Goal: Information Seeking & Learning: Check status

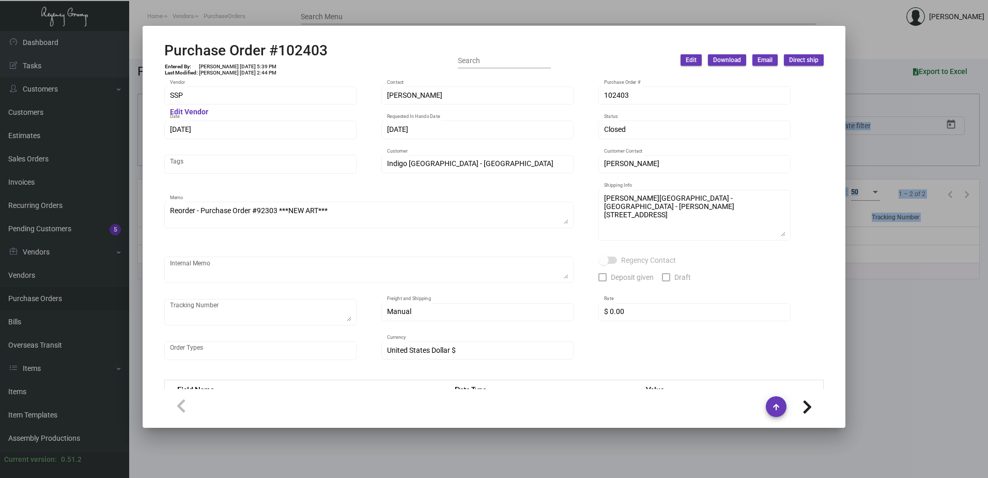
scroll to position [517, 0]
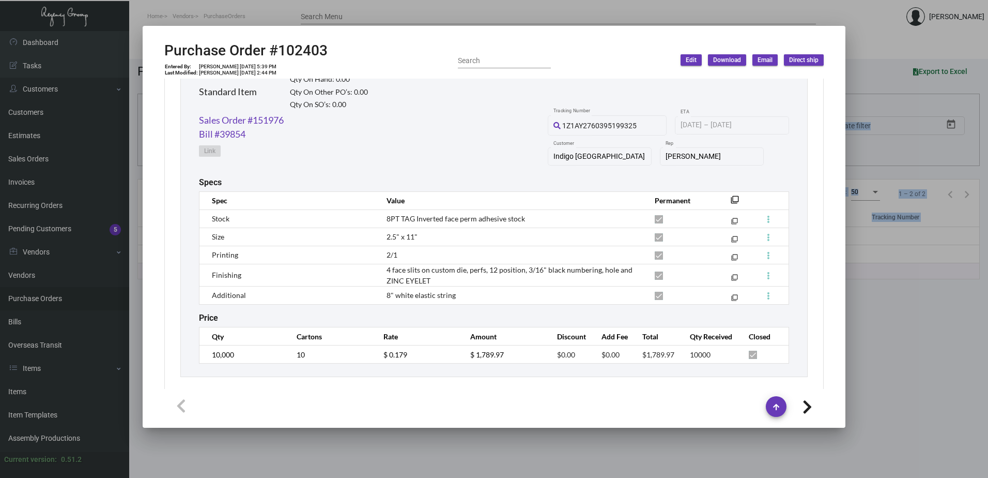
click at [108, 192] on div at bounding box center [494, 239] width 988 height 478
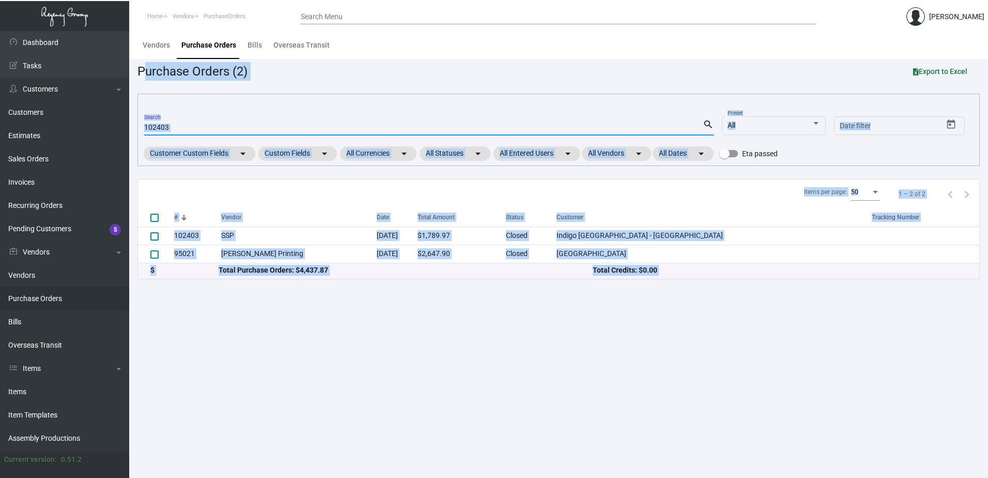
click at [210, 126] on input "102403" at bounding box center [423, 128] width 559 height 8
click at [452, 419] on main "Vendors Purchase Orders Bills Overseas Transit Purchase Orders (2) Export to Ex…" at bounding box center [558, 254] width 859 height 447
click at [35, 140] on link "Estimates" at bounding box center [64, 135] width 129 height 23
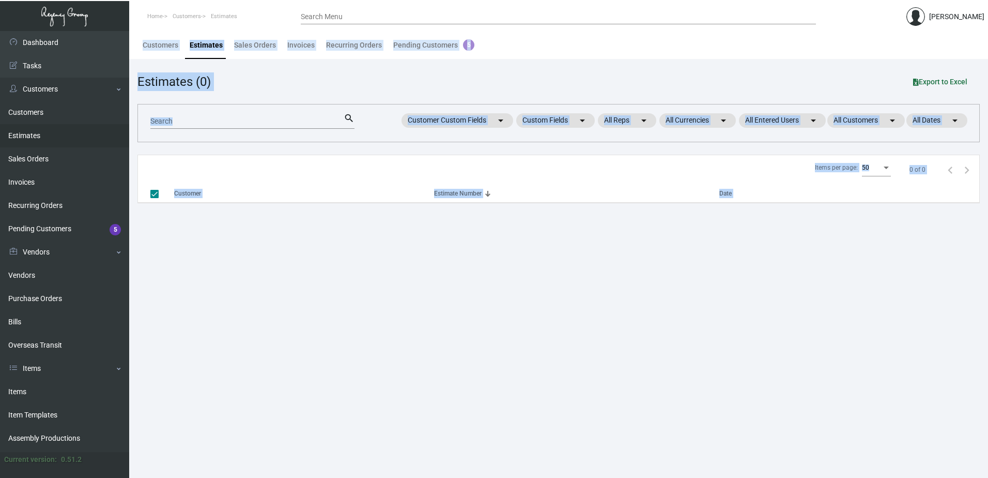
click at [216, 122] on input "Search" at bounding box center [246, 121] width 193 height 8
checkbox input "false"
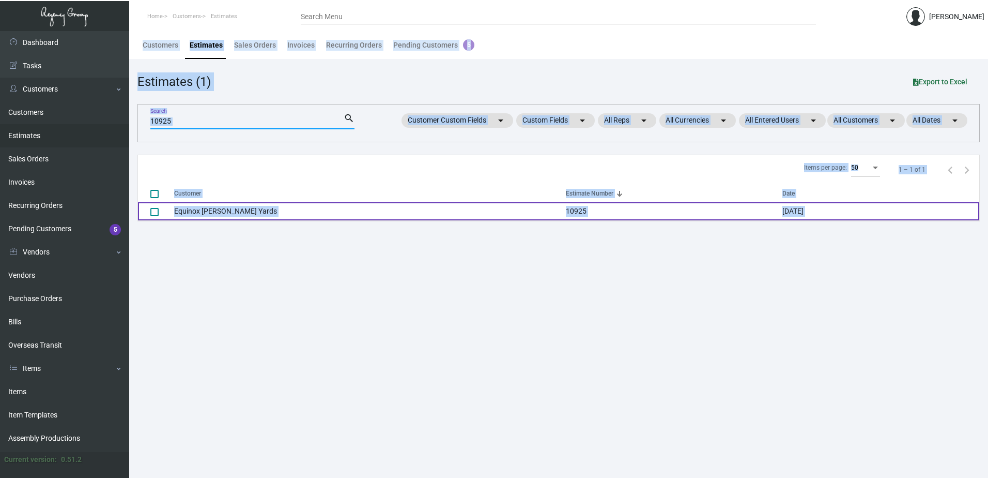
type input "10925"
click at [249, 213] on td "Equinox [PERSON_NAME] Yards" at bounding box center [370, 211] width 392 height 18
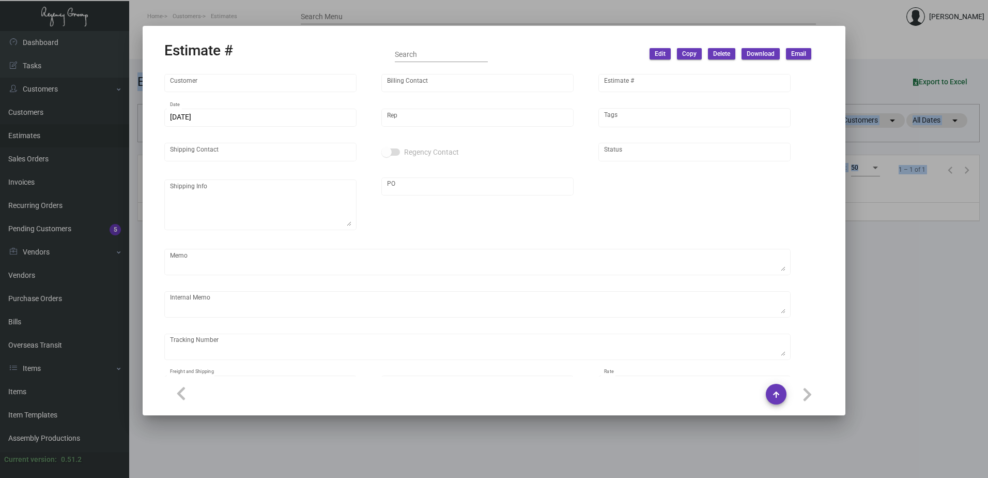
type input "Equinox [PERSON_NAME] Yards"
type input "[PERSON_NAME]"
type input "10925"
type input "[DATE]"
type input "[PERSON_NAME]"
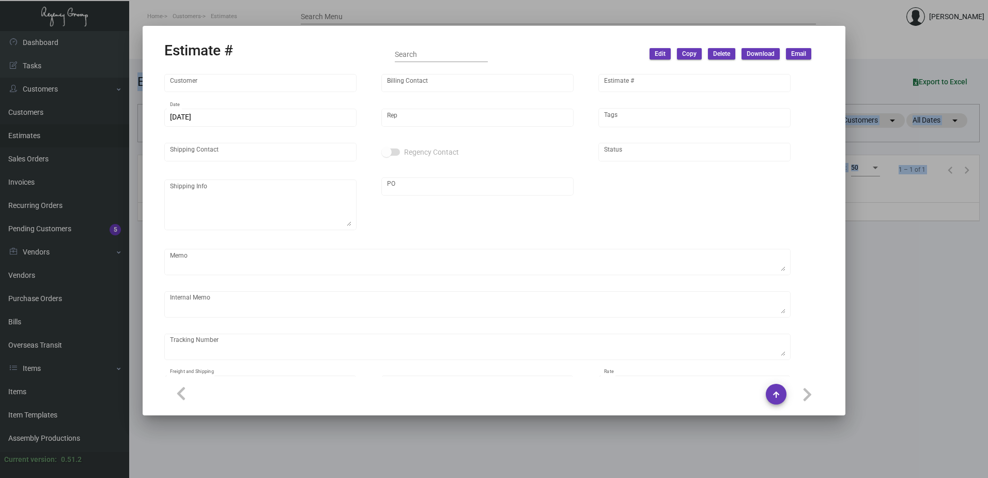
type input "[PERSON_NAME]"
type input "United States Dollar $"
type input "$ 0.00"
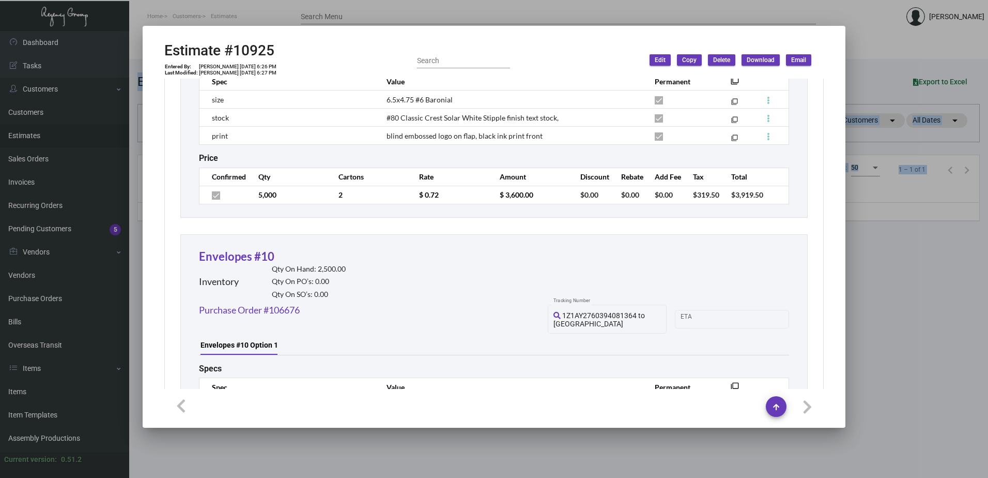
scroll to position [1189, 0]
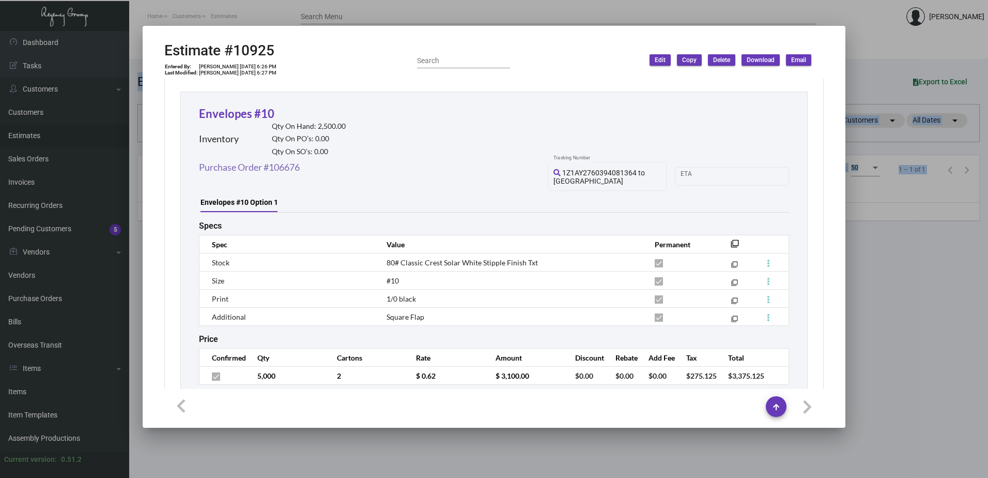
click at [271, 160] on link "Purchase Order #106676" at bounding box center [249, 167] width 101 height 14
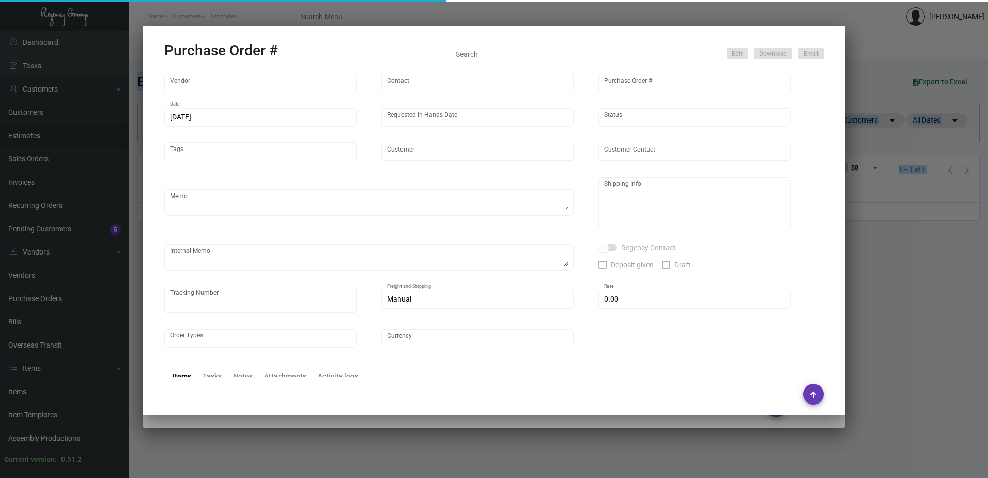
type input "[PERSON_NAME] Printing"
type input "[PERSON_NAME]"
type input "106676"
type input "[DATE]"
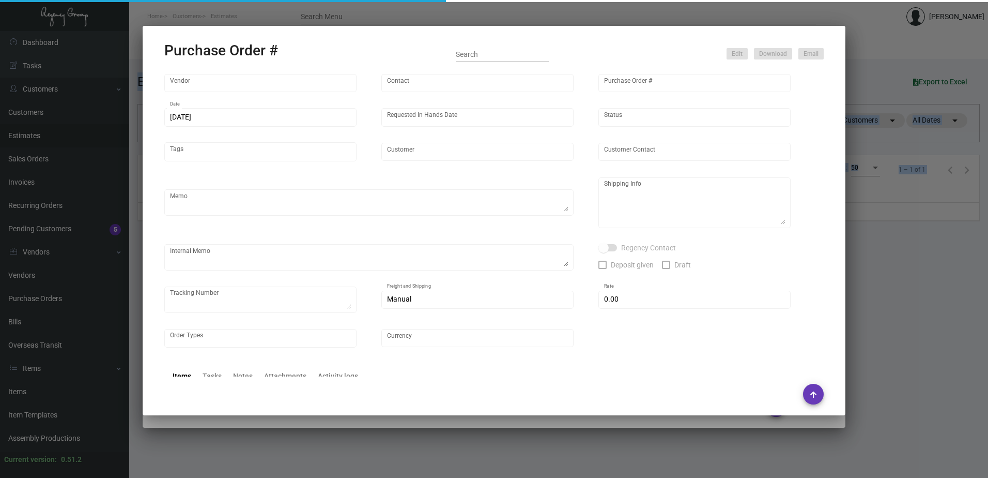
type input "Equinox [PERSON_NAME] Yards"
type textarea "PLEASE SEND PDF PROOFS TO OUR ART TEAM ; [EMAIL_ADDRESS][DOMAIN_NAME] WITH ME I…"
type textarea "Regency Group NJ - [PERSON_NAME] [STREET_ADDRESS]"
type textarea "8.1-8.2 - Proofs sent over; APPROVED for ALL. 8.21 - Notecards are being glued …"
checkbox input "true"
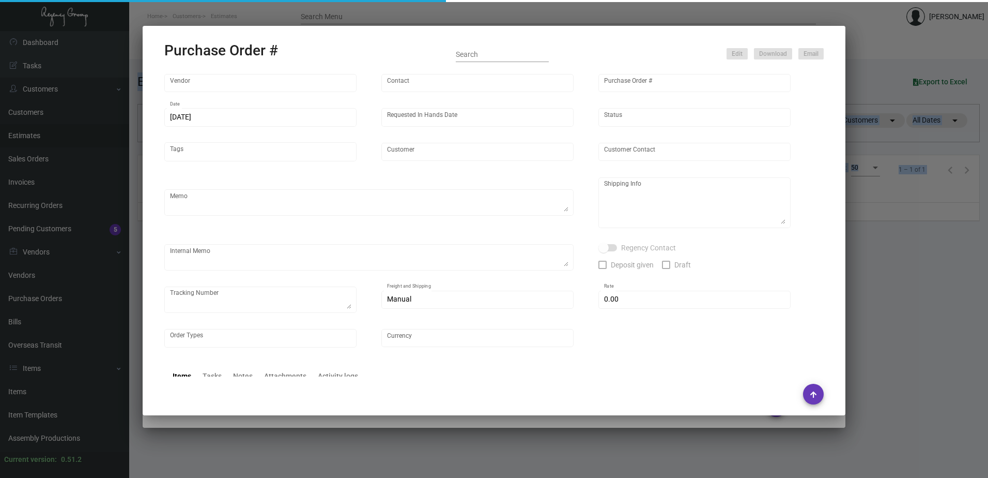
type input "$ 0.00"
type input "United States Dollar $"
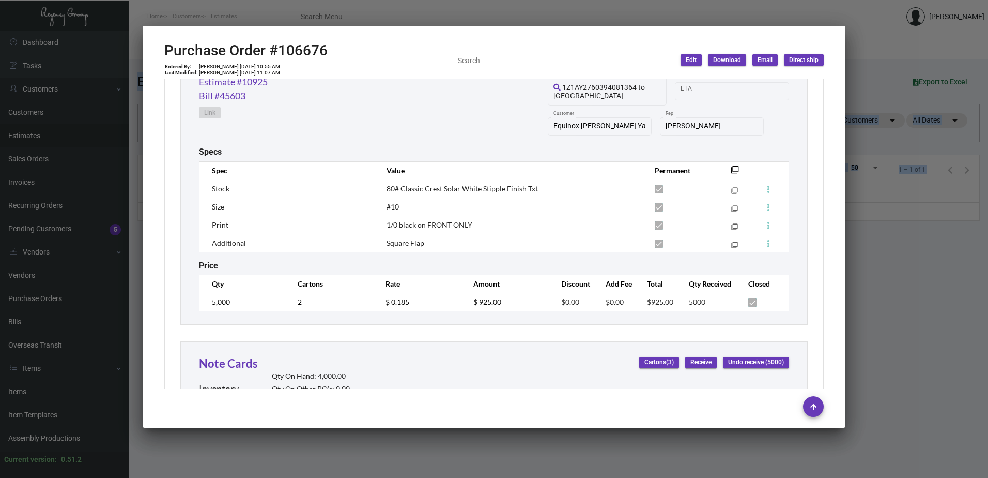
scroll to position [517, 0]
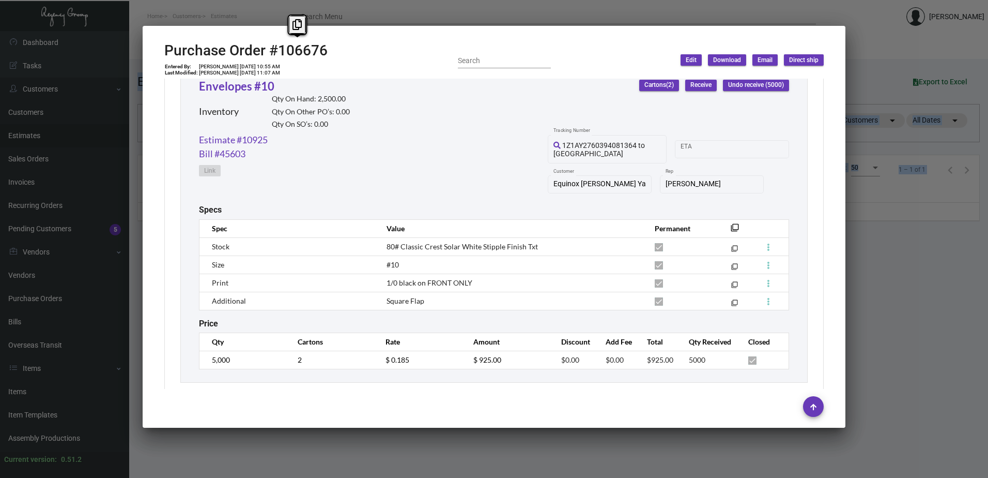
drag, startPoint x: 331, startPoint y: 48, endPoint x: 272, endPoint y: 50, distance: 59.0
click at [272, 50] on div "Purchase Order #106676 Entered By: [PERSON_NAME] [DATE] 10:55 AM Last Modified:…" at bounding box center [494, 60] width 660 height 37
click at [424, 108] on div "Envelopes #10 Inventory Qty On Hand: 2,500.00 Qty On Other PO’s: 0.00 Qty On SO…" at bounding box center [494, 105] width 590 height 55
drag, startPoint x: 331, startPoint y: 53, endPoint x: 162, endPoint y: 55, distance: 169.1
click at [162, 55] on mat-dialog-container "Purchase Order #106676 Entered By: [PERSON_NAME] [DATE] 10:55 AM Last Modified:…" at bounding box center [494, 227] width 703 height 402
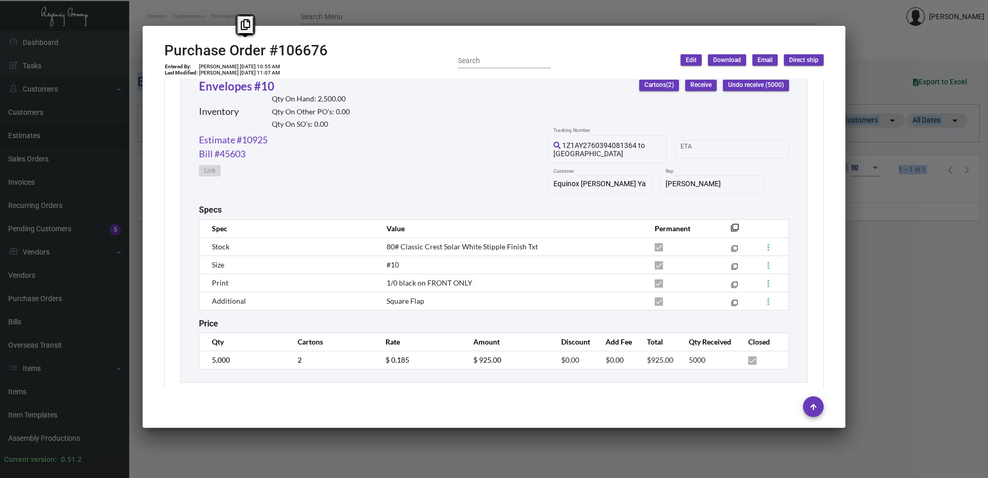
copy h2 "Purchase Order #106676"
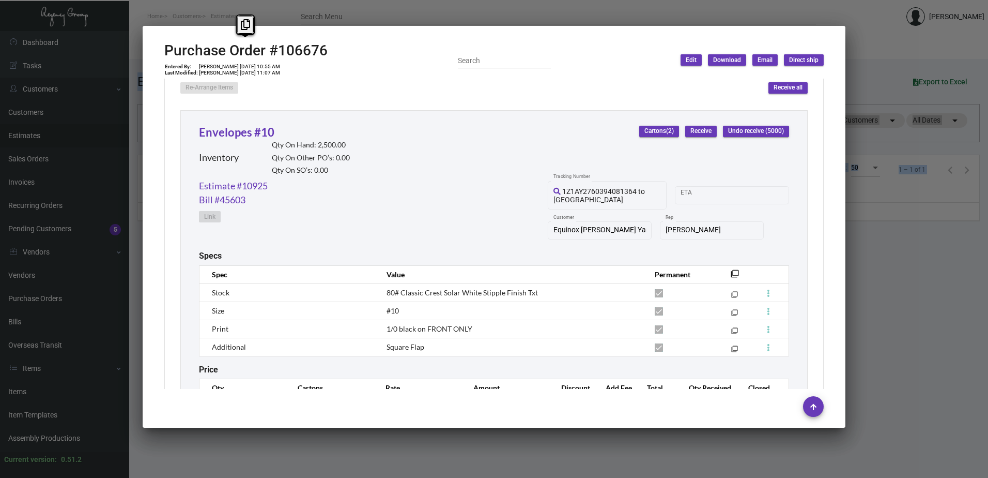
scroll to position [414, 0]
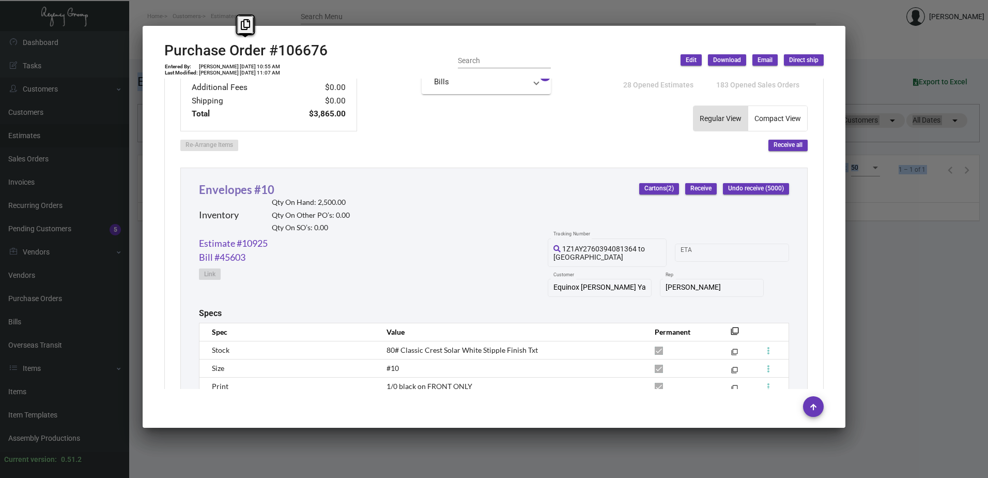
click at [257, 186] on link "Envelopes #10" at bounding box center [236, 189] width 75 height 14
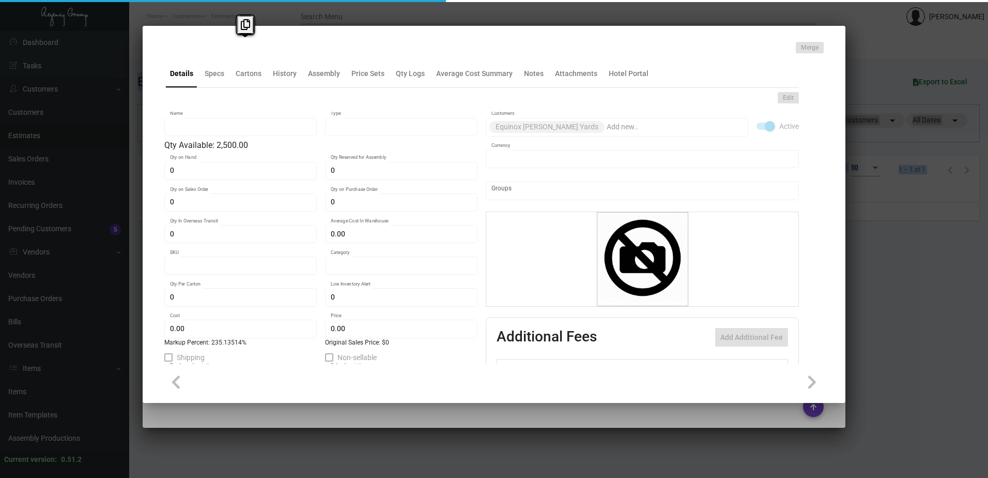
type input "Envelopes #10"
type input "Inventory"
type input "2,500"
type input "$ 0.64357"
type input "1182"
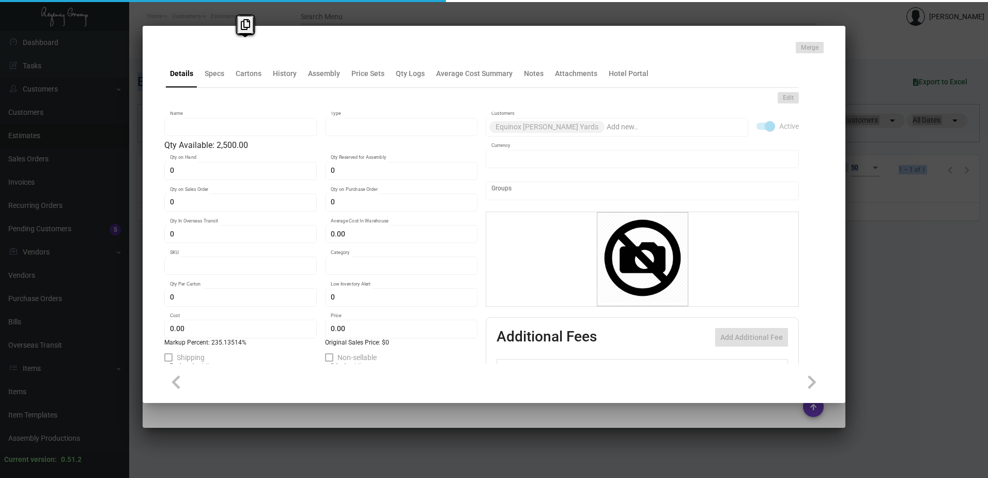
type input "Standard"
type input "2,500"
type input "$ 0.185"
type input "$ 0.62"
type textarea "#10 Envelopes: Size #10 #80 Classic Crest Solar White Stipple finish text stock…"
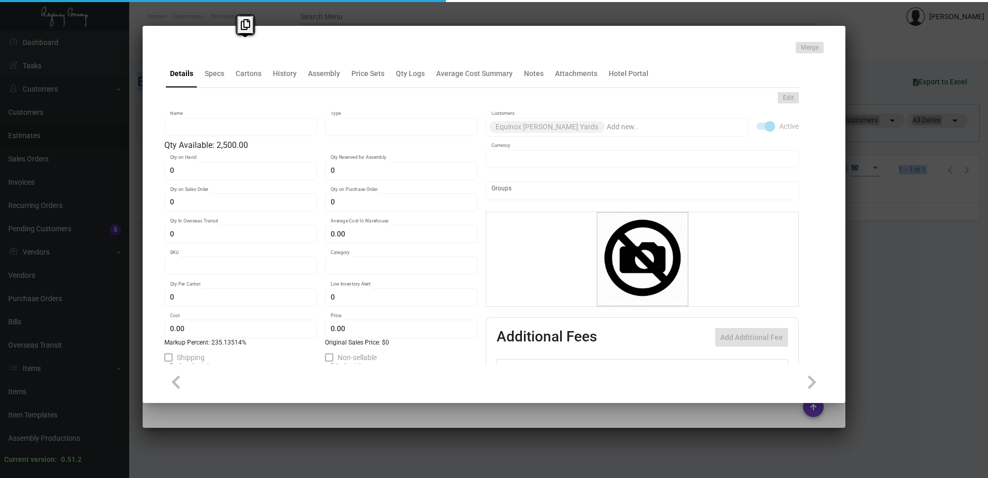
type textarea "#10 Envelopes: Size #10 #80 Classic Crest Solar White Stipple finish text stock…"
checkbox input "true"
type input "United States Dollar $"
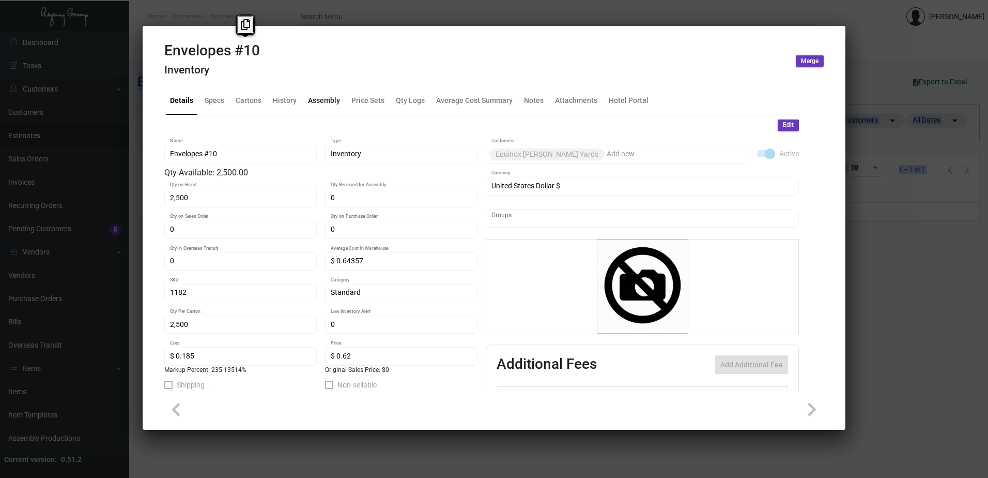
click at [324, 100] on div "Assembly" at bounding box center [324, 100] width 32 height 11
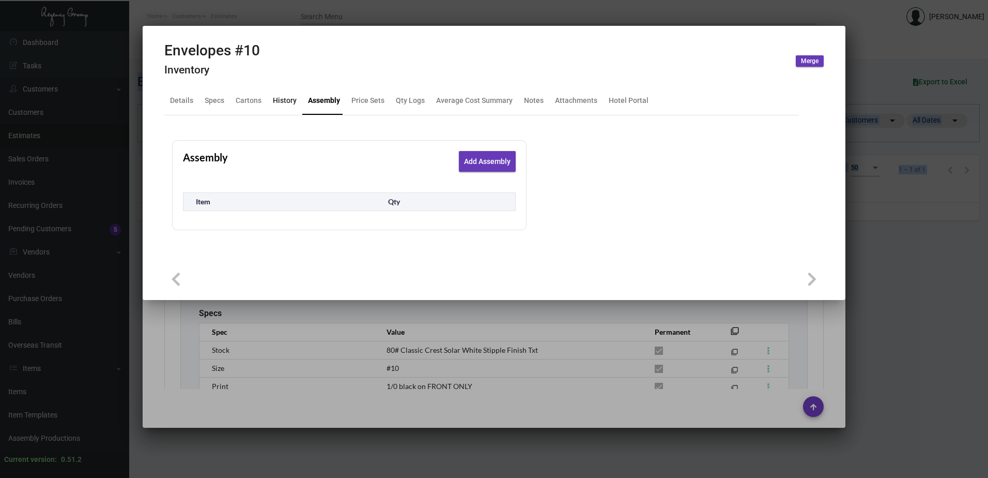
click at [276, 96] on div "History" at bounding box center [285, 100] width 24 height 11
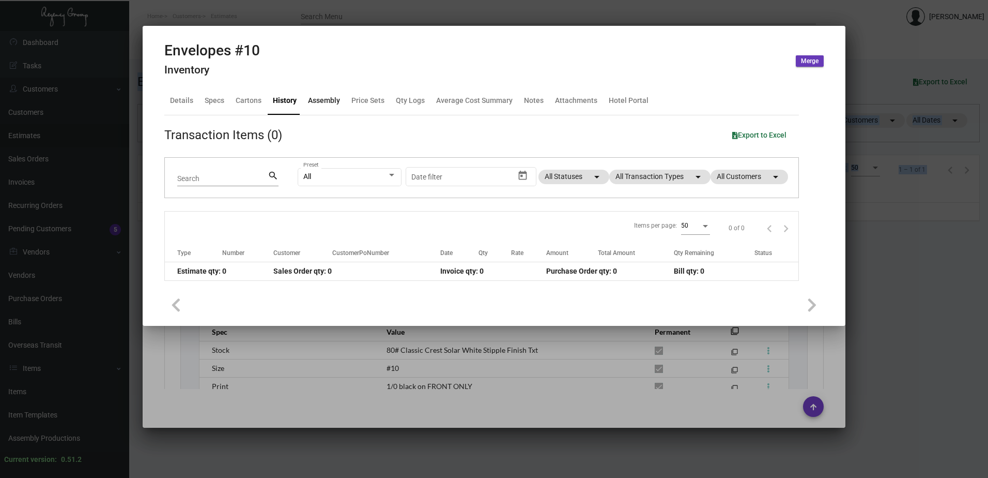
click at [326, 98] on div "Assembly" at bounding box center [324, 100] width 32 height 11
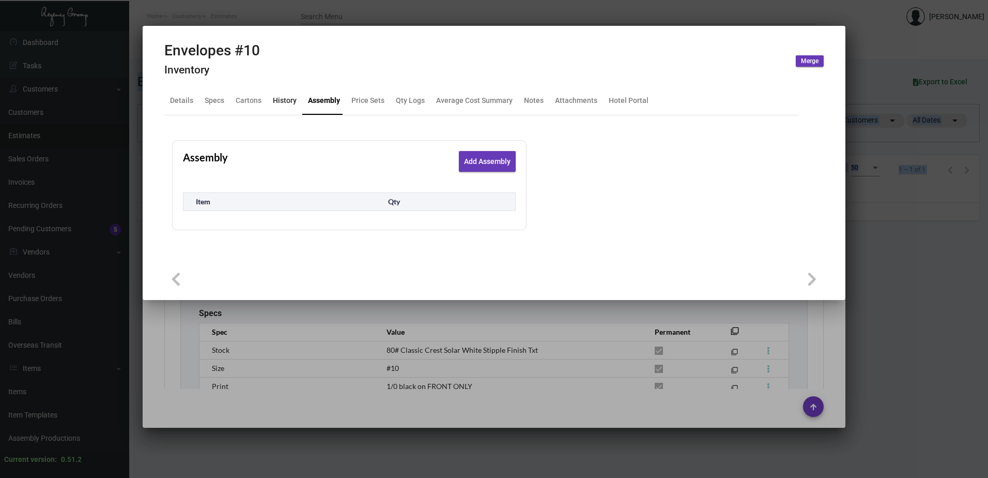
click at [283, 104] on div "History" at bounding box center [285, 100] width 24 height 11
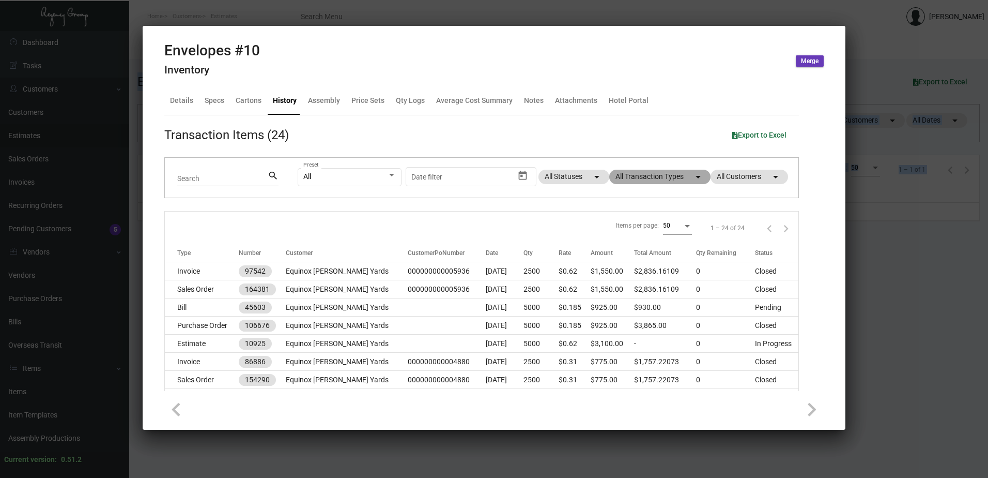
click at [649, 181] on mat-chip "All Transaction Types arrow_drop_down" at bounding box center [660, 177] width 101 height 14
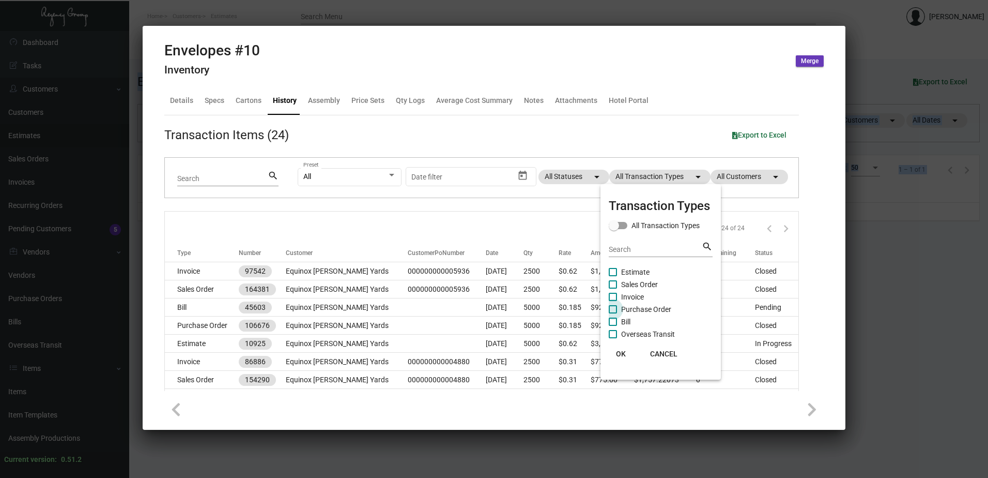
click at [649, 312] on span "Purchase Order" at bounding box center [646, 309] width 50 height 12
click at [613, 313] on input "Purchase Order" at bounding box center [613, 313] width 1 height 1
checkbox input "true"
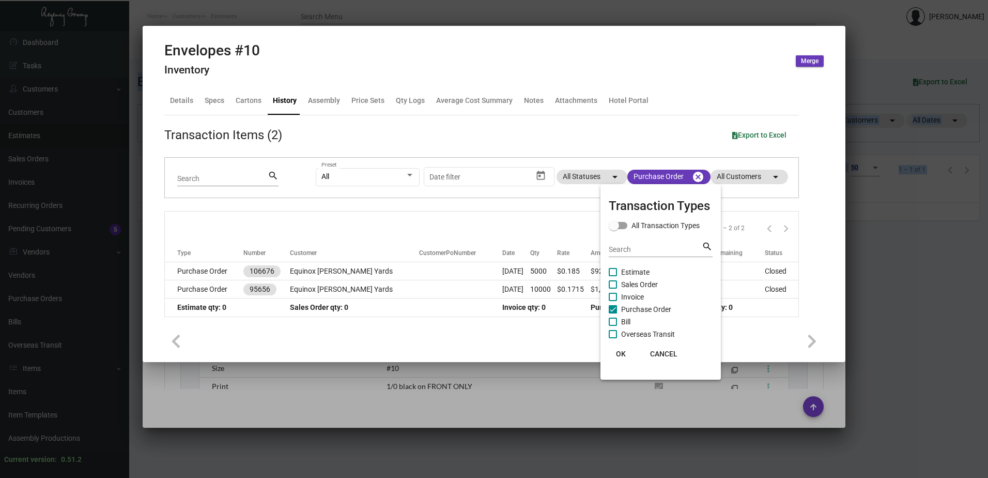
click at [321, 288] on div at bounding box center [494, 239] width 988 height 478
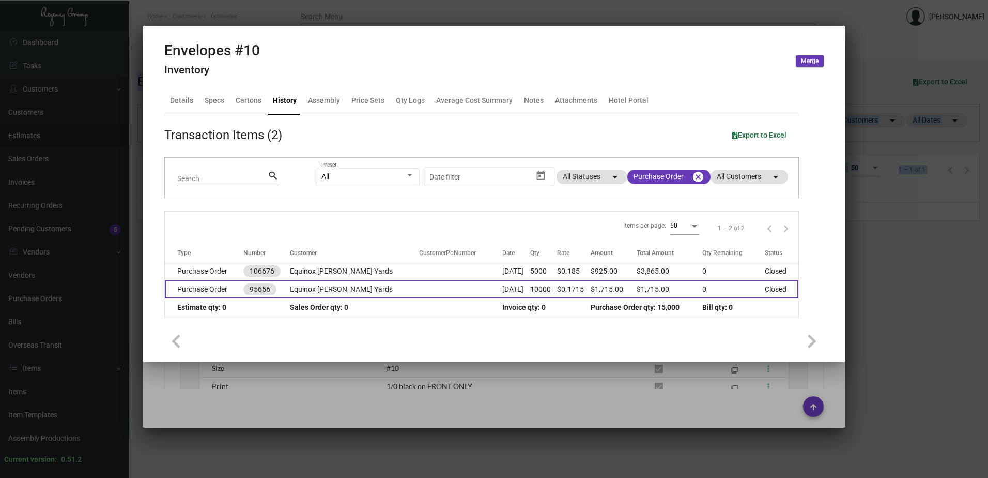
click at [333, 288] on td "Equinox [PERSON_NAME] Yards" at bounding box center [354, 289] width 129 height 18
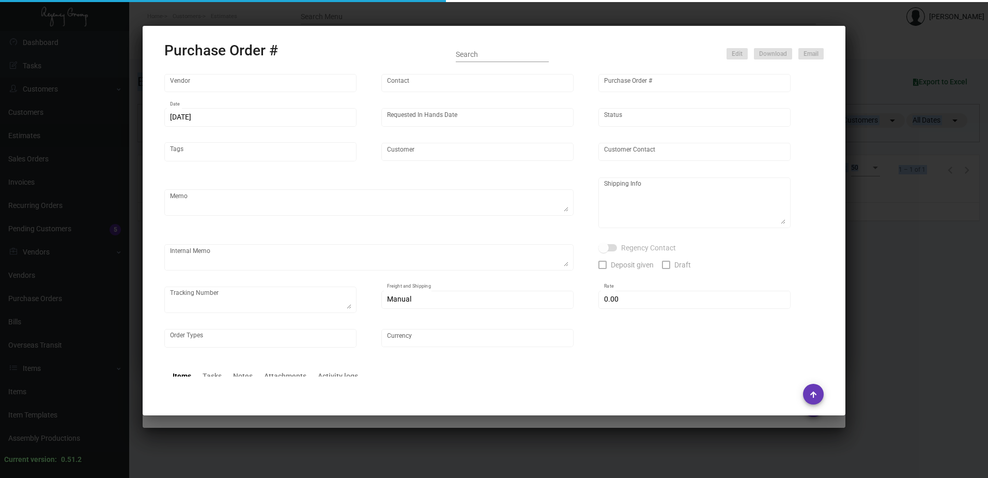
type input "The Envelope Guys LLC"
type input "[PERSON_NAME]"
type input "95656"
type input "[DATE]"
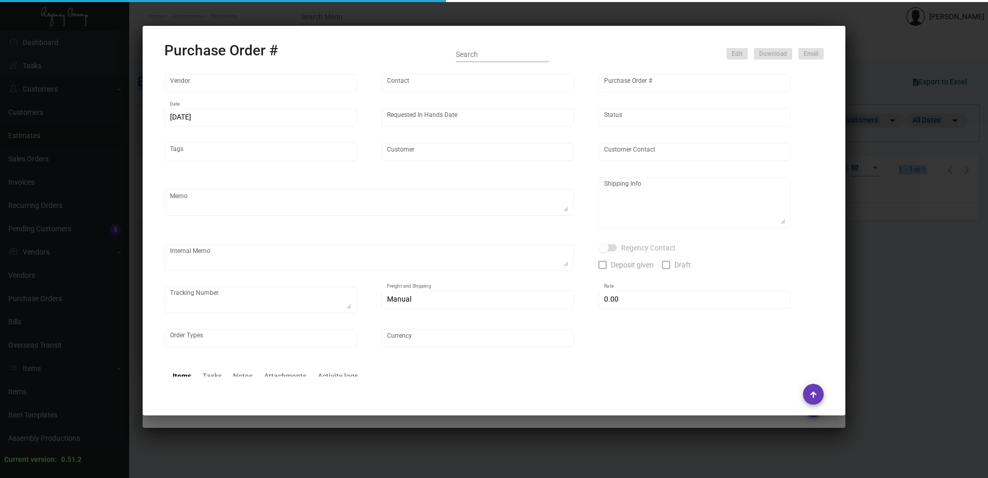
type input "Equinox [PERSON_NAME] Yards"
type textarea "Please reference Quote# 33550."
type textarea "Regency Group NJ - [PERSON_NAME] [STREET_ADDRESS]"
type textarea "Per quote, TA is estimated for 4.5 weeks."
checkbox input "true"
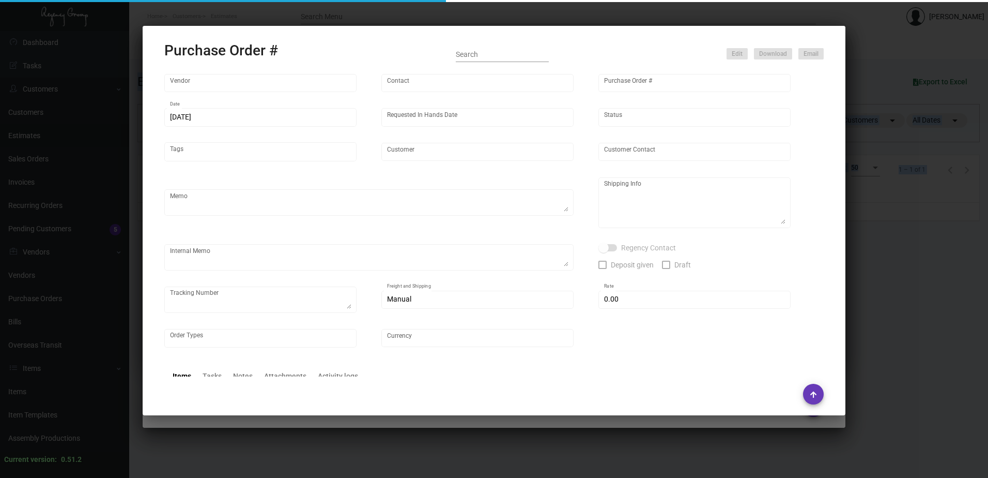
type input "$ 0.00"
type input "United States Dollar $"
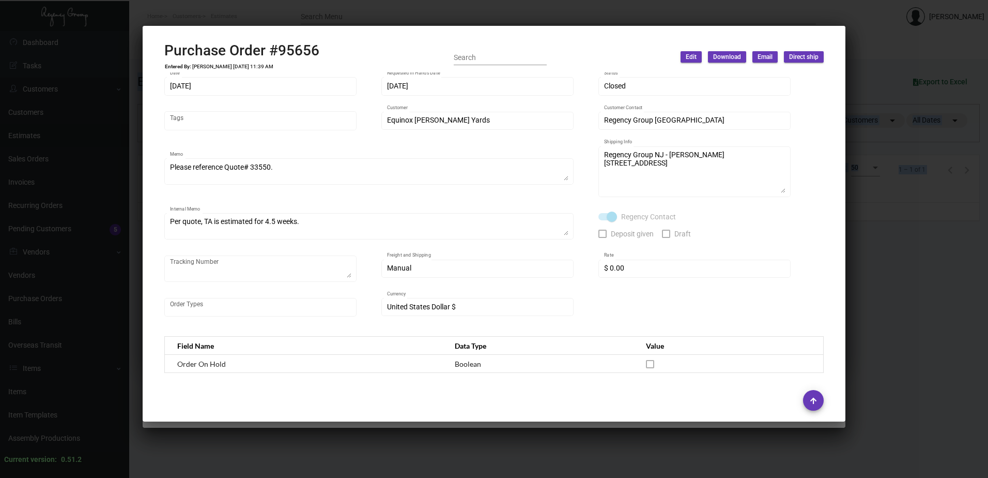
scroll to position [0, 0]
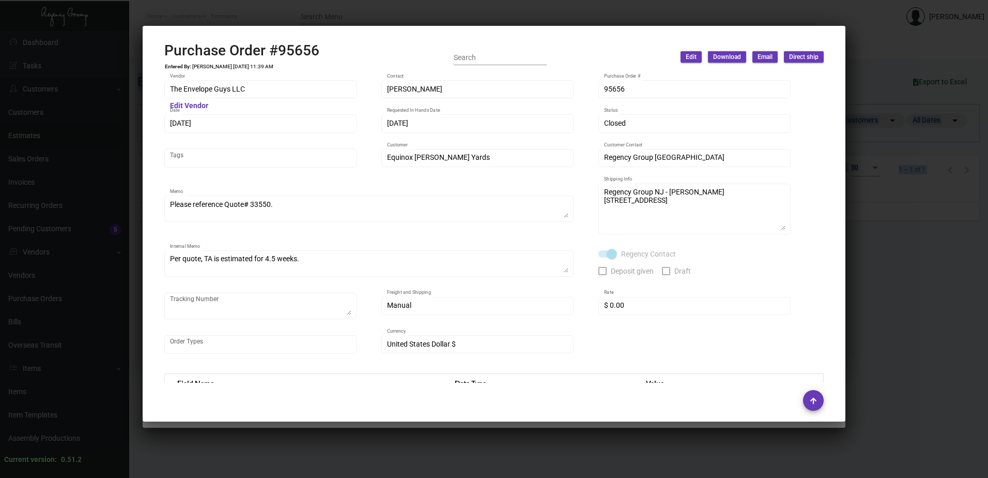
click at [952, 186] on div at bounding box center [494, 239] width 988 height 478
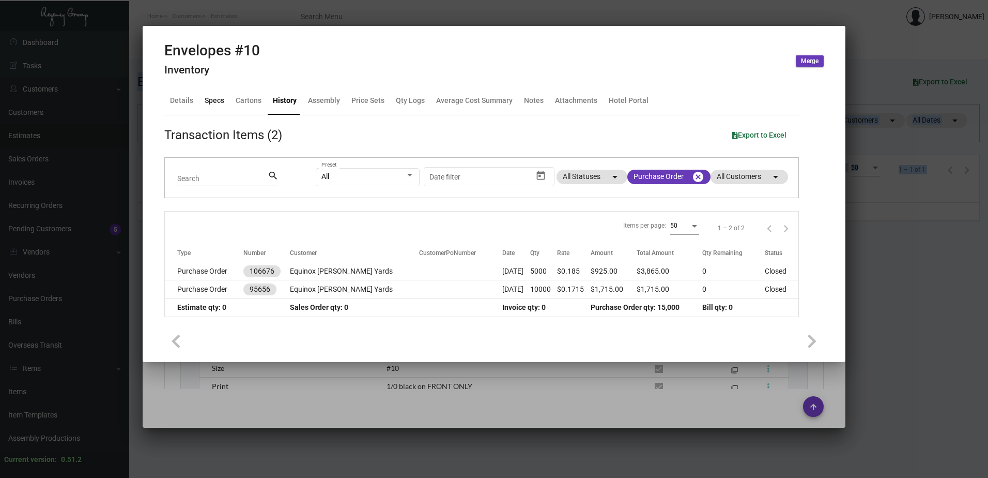
click at [217, 101] on div "Specs" at bounding box center [215, 100] width 20 height 11
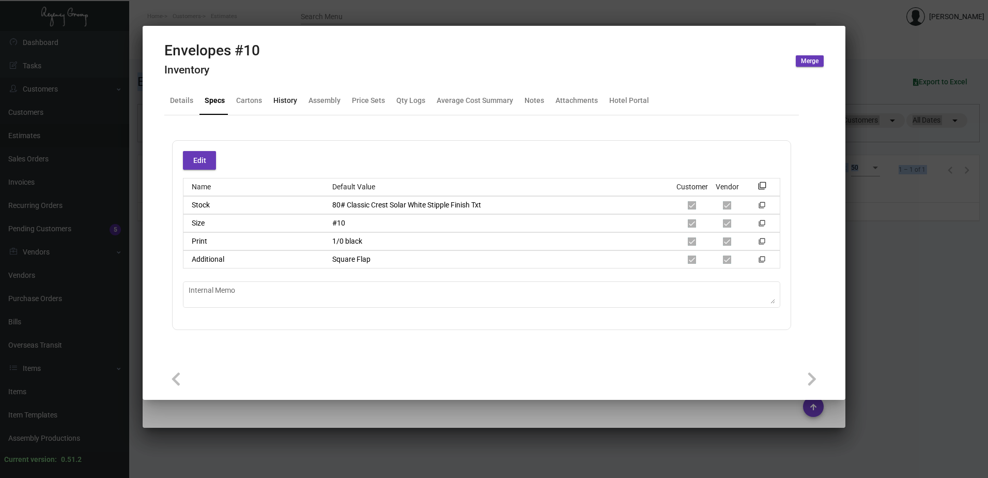
click at [284, 102] on div "History" at bounding box center [285, 100] width 24 height 11
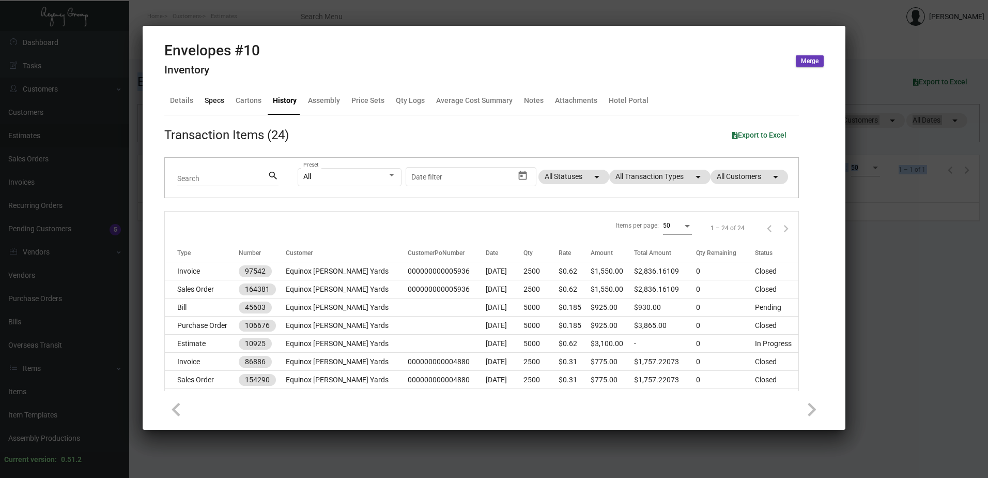
click at [218, 105] on div "Specs" at bounding box center [215, 100] width 20 height 11
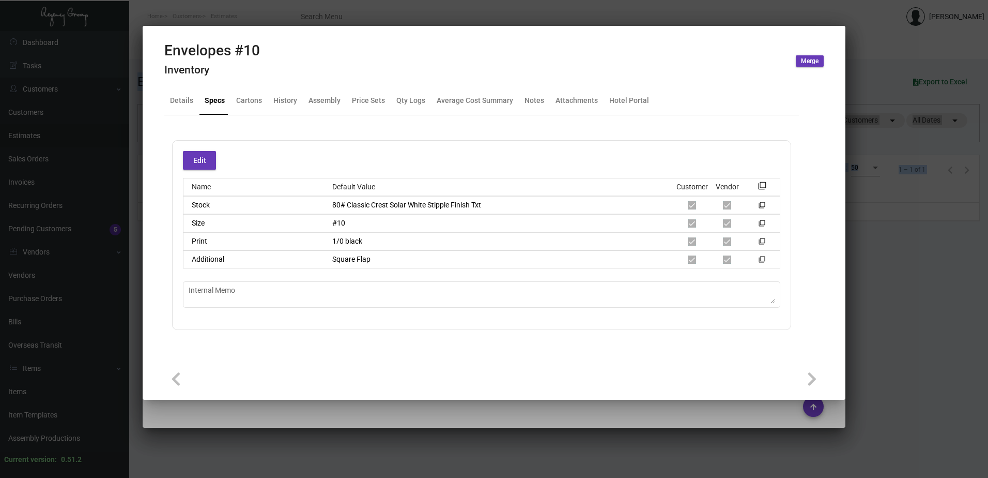
click at [765, 186] on mat-icon "filter_none" at bounding box center [762, 189] width 8 height 8
